Goal: Transaction & Acquisition: Purchase product/service

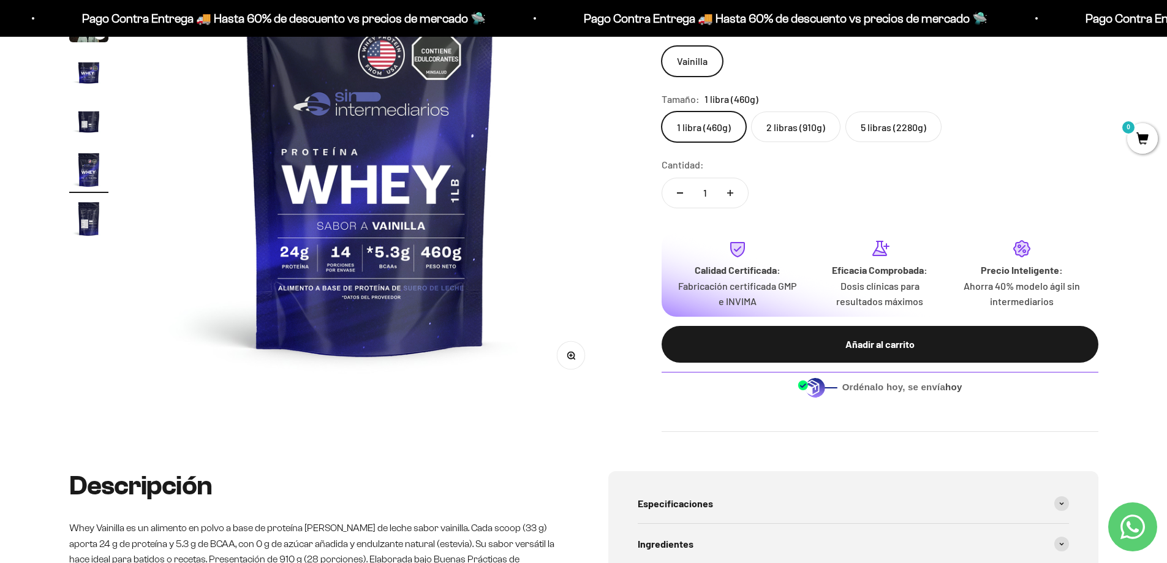
scroll to position [61, 0]
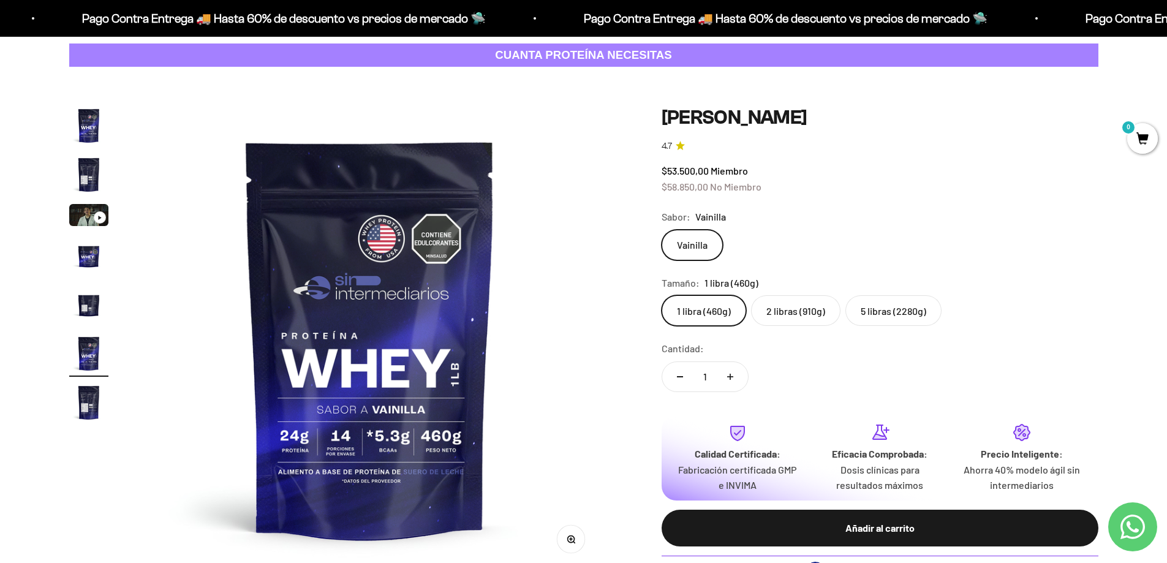
click at [801, 311] on label "2 libras (910g)" at bounding box center [795, 310] width 89 height 31
click at [662, 295] on input "2 libras (910g)" at bounding box center [661, 295] width 1 height 1
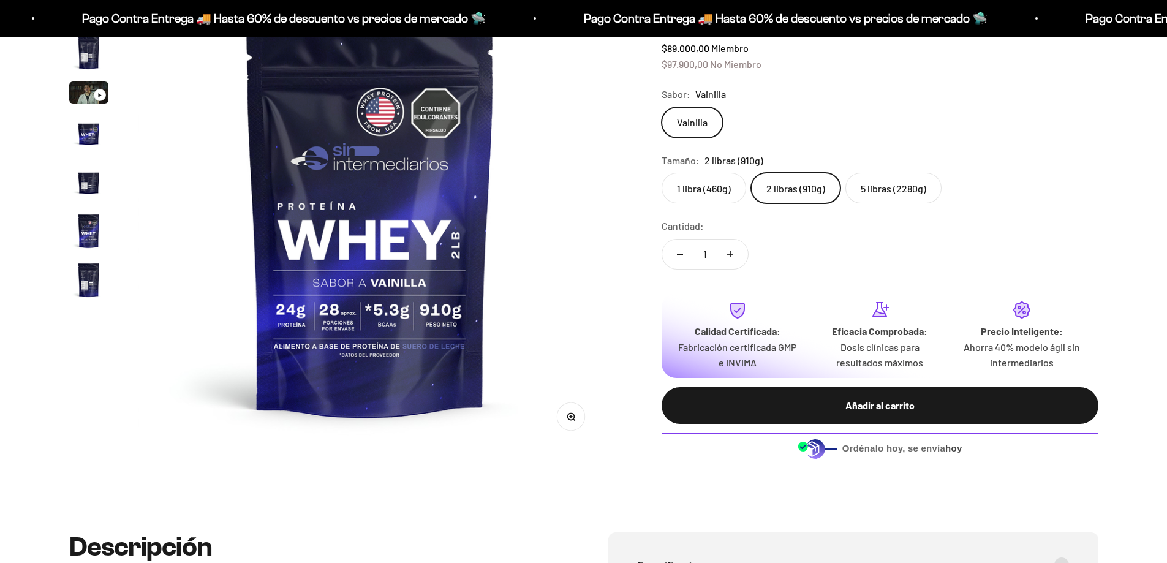
scroll to position [184, 0]
click at [782, 189] on label "2 libras (910g)" at bounding box center [795, 188] width 89 height 31
click at [662, 173] on input "2 libras (910g)" at bounding box center [661, 172] width 1 height 1
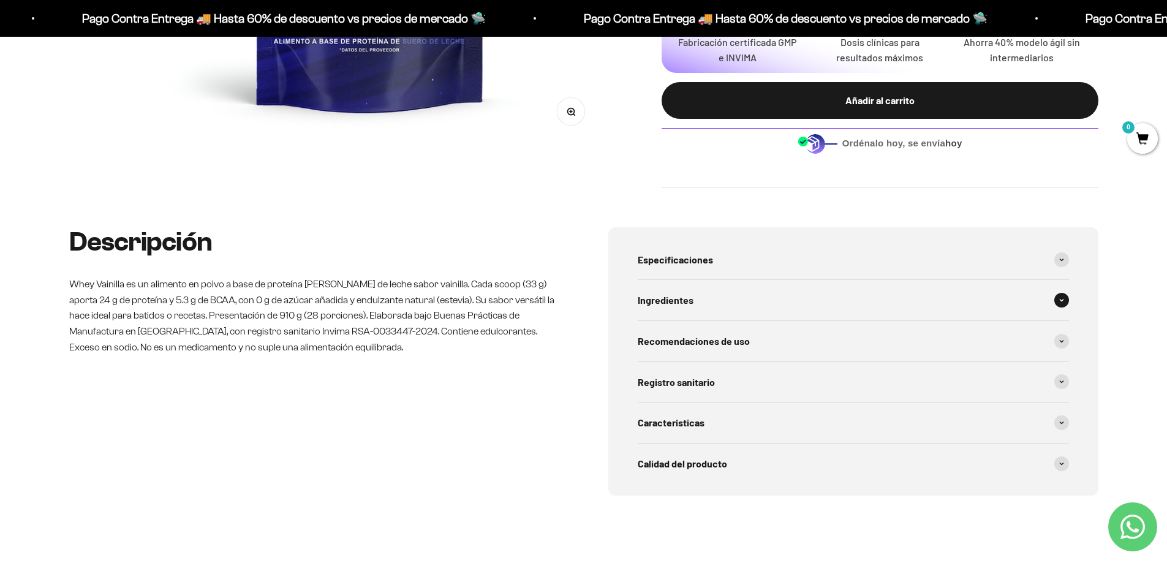
scroll to position [0, 0]
